Goal: Task Accomplishment & Management: Manage account settings

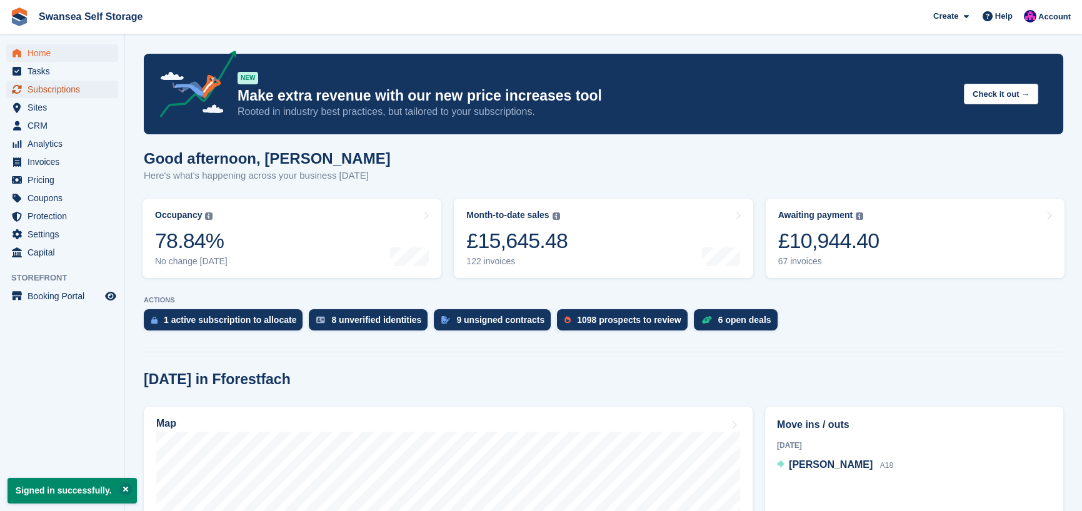
click at [76, 91] on span "Subscriptions" at bounding box center [65, 90] width 75 height 18
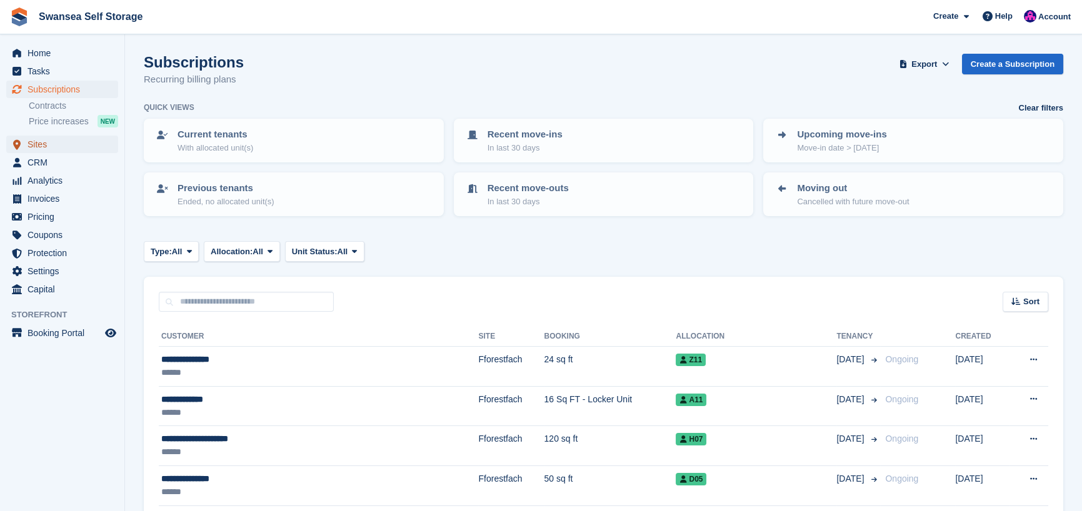
click at [67, 147] on span "Sites" at bounding box center [65, 145] width 75 height 18
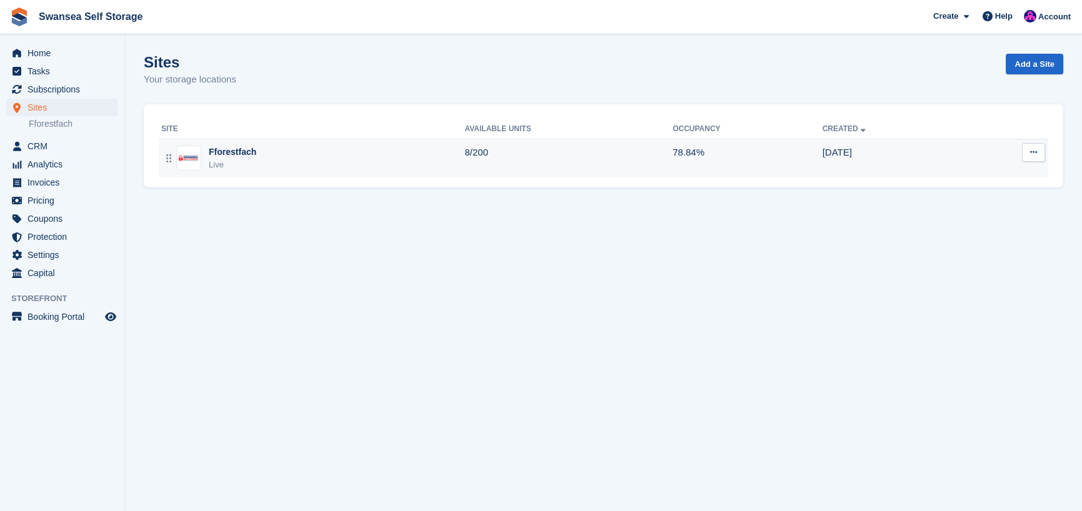
click at [244, 163] on div "Live" at bounding box center [233, 165] width 48 height 13
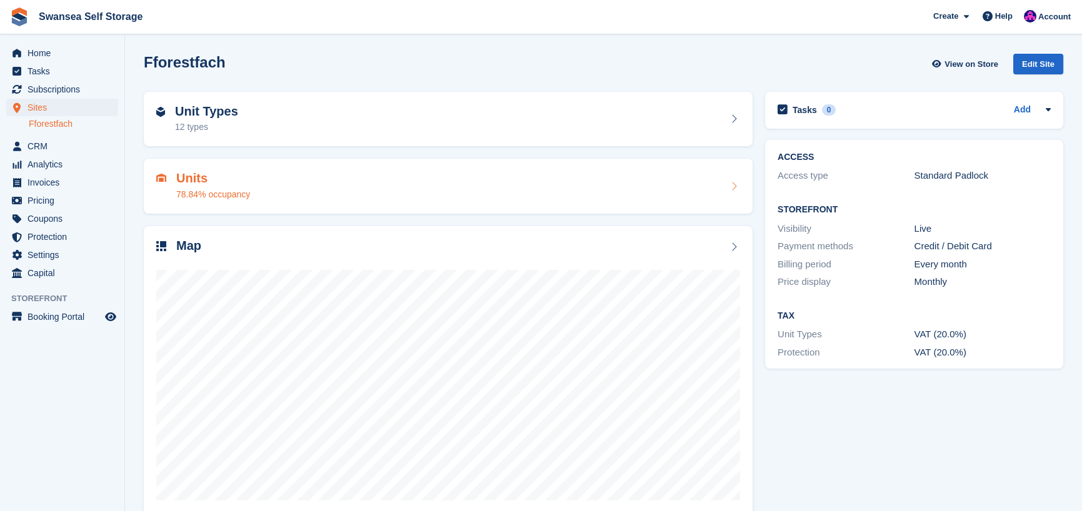
click at [219, 191] on div "78.84% occupancy" at bounding box center [213, 194] width 74 height 13
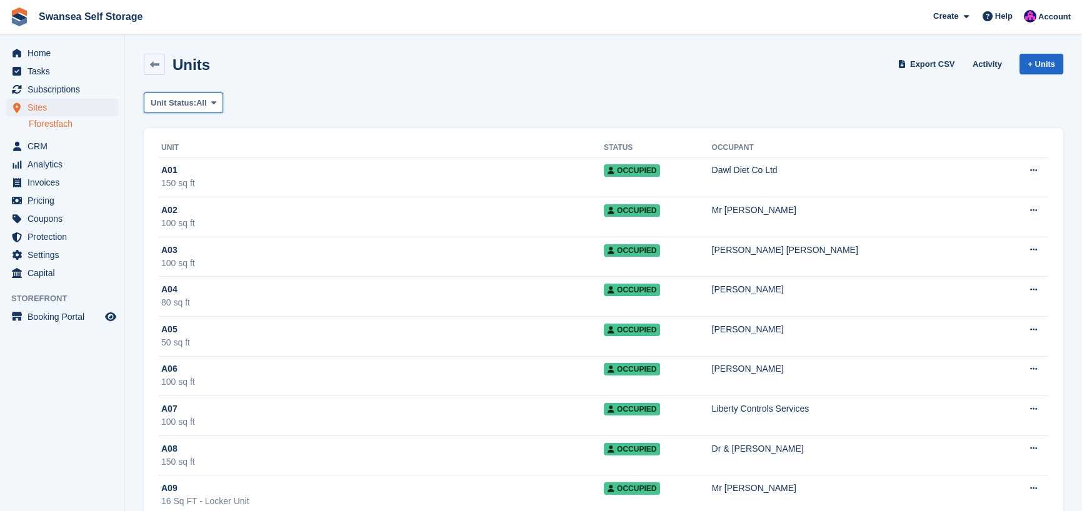
click at [183, 99] on span "Unit Status:" at bounding box center [174, 103] width 46 height 13
click at [206, 149] on link "Available" at bounding box center [203, 155] width 109 height 23
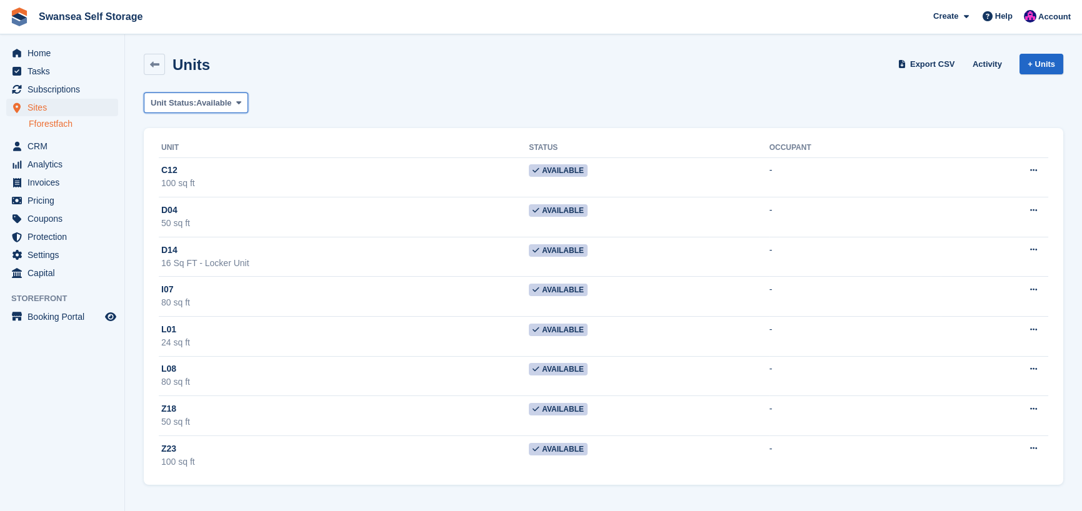
click at [205, 101] on span "Available" at bounding box center [214, 103] width 36 height 13
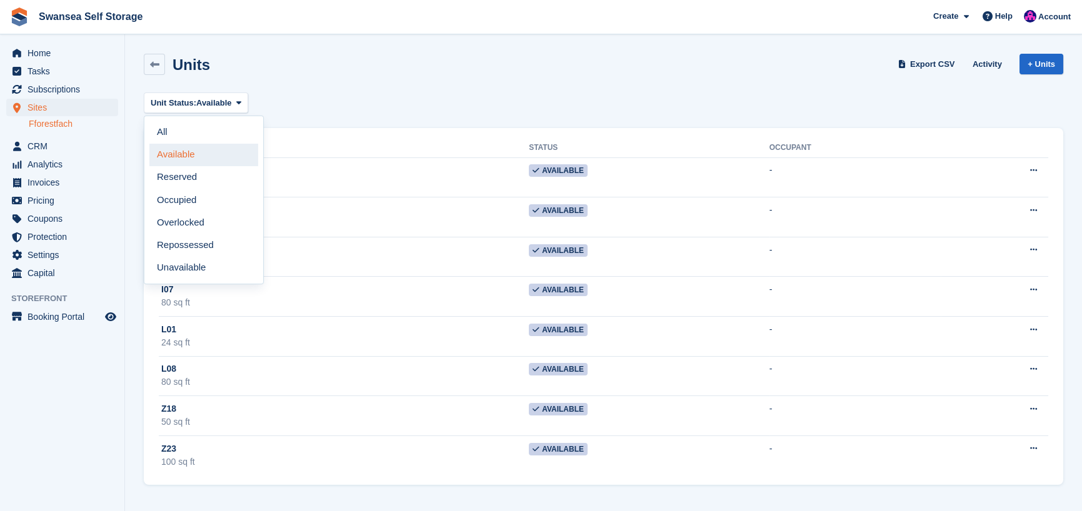
click at [201, 157] on link "Available" at bounding box center [203, 155] width 109 height 23
